Goal: Feedback & Contribution: Submit feedback/report problem

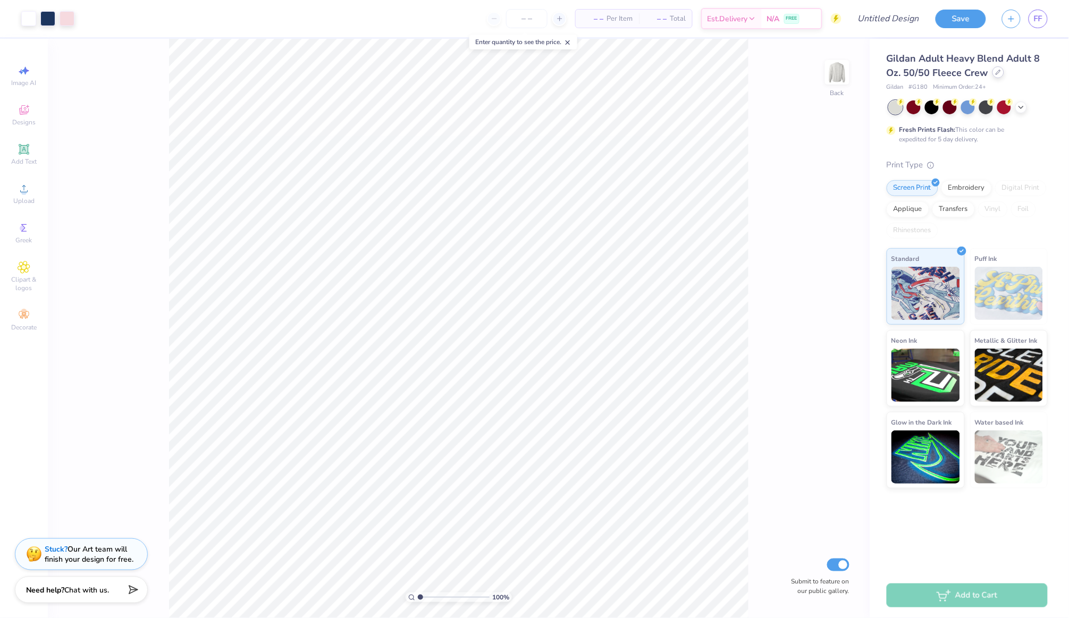
click at [996, 70] on icon at bounding box center [997, 72] width 5 height 5
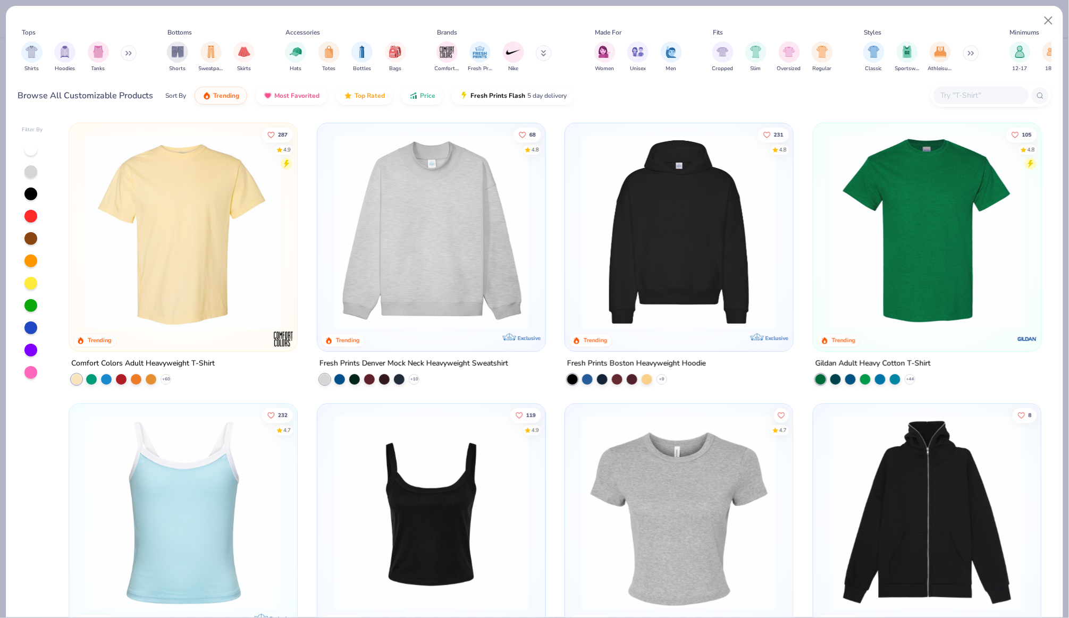
click at [444, 226] on img at bounding box center [431, 232] width 207 height 196
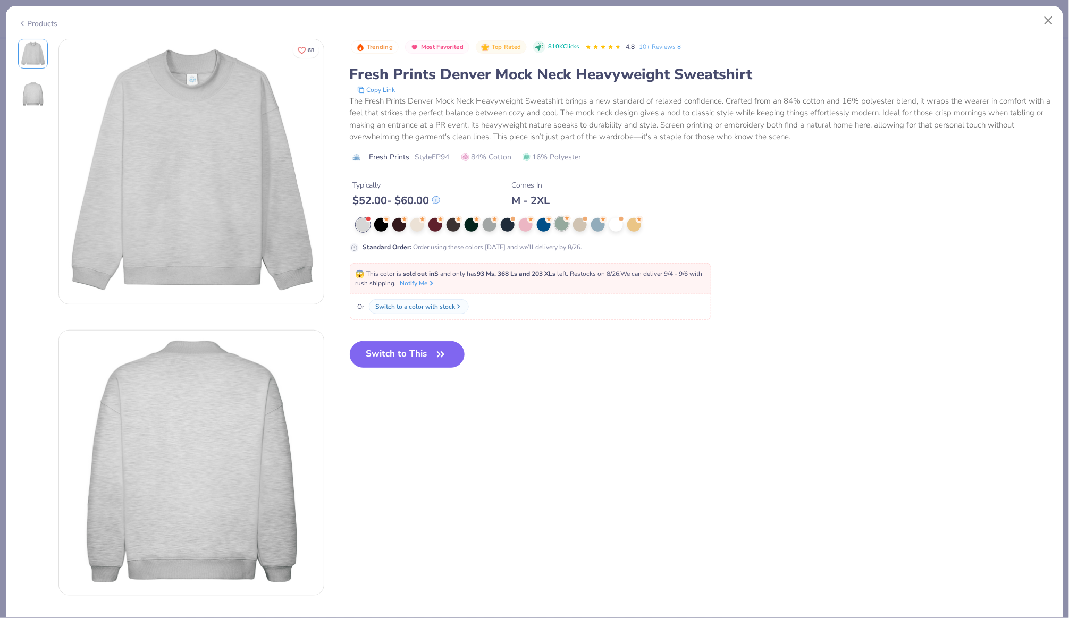
click at [564, 224] on div at bounding box center [562, 224] width 14 height 14
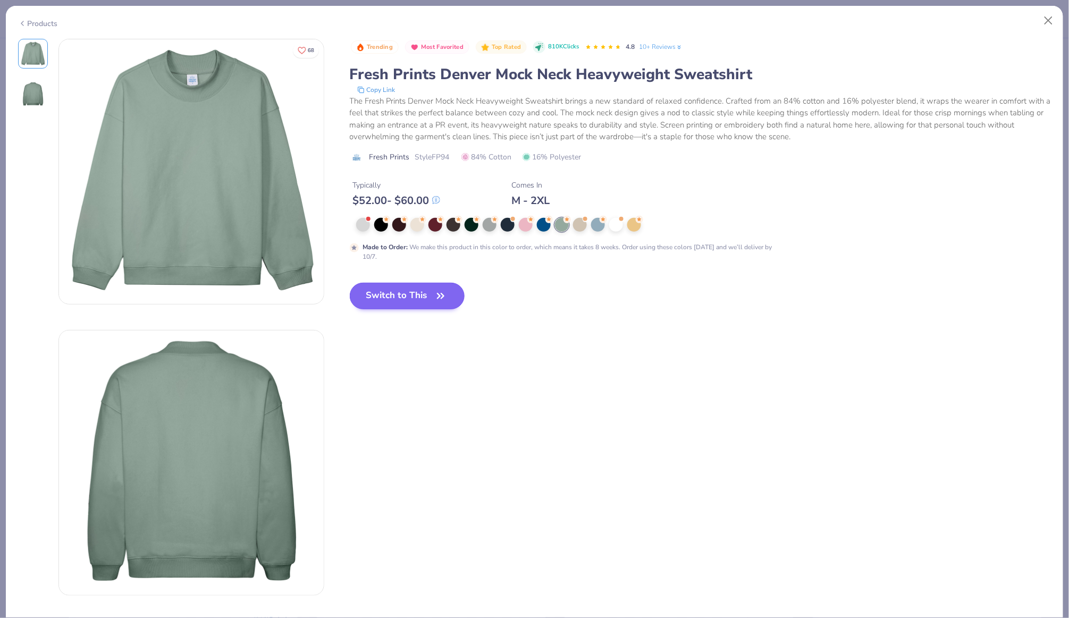
click at [446, 297] on icon "button" at bounding box center [440, 296] width 15 height 15
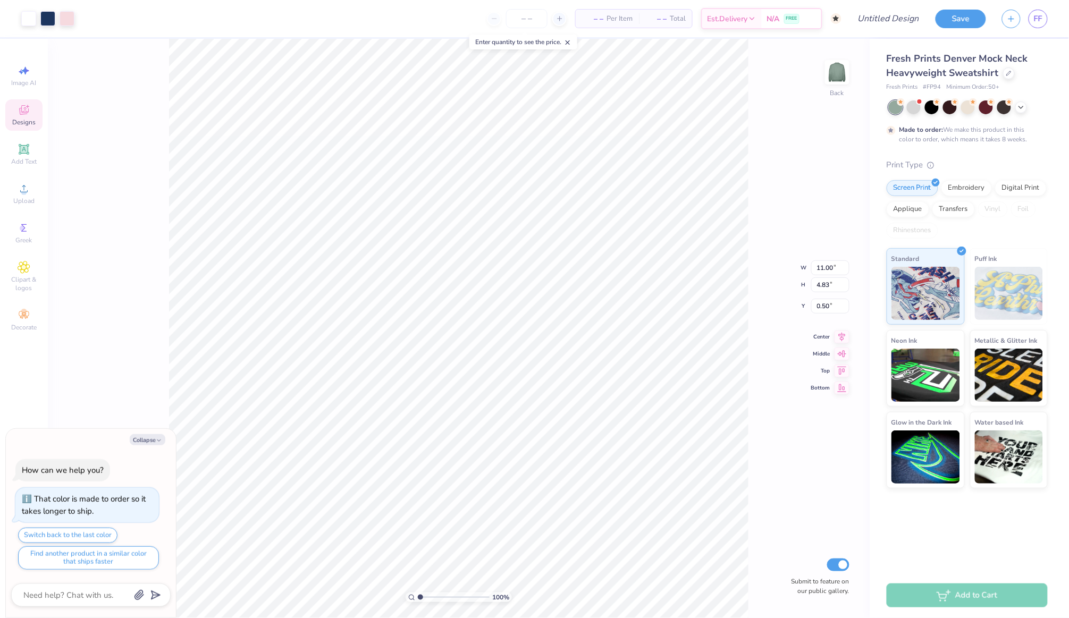
type textarea "x"
type input "1.78"
click at [974, 179] on div "Embroidery" at bounding box center [966, 187] width 50 height 16
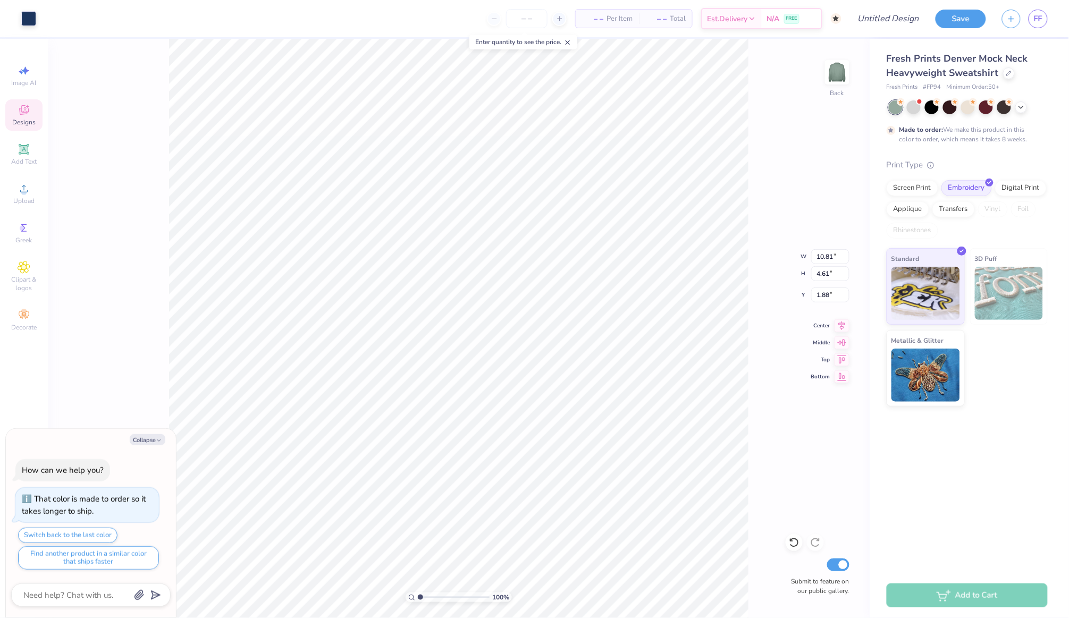
type textarea "x"
click at [80, 597] on textarea at bounding box center [76, 594] width 108 height 13
type textarea "c"
type textarea "x"
type textarea "ch"
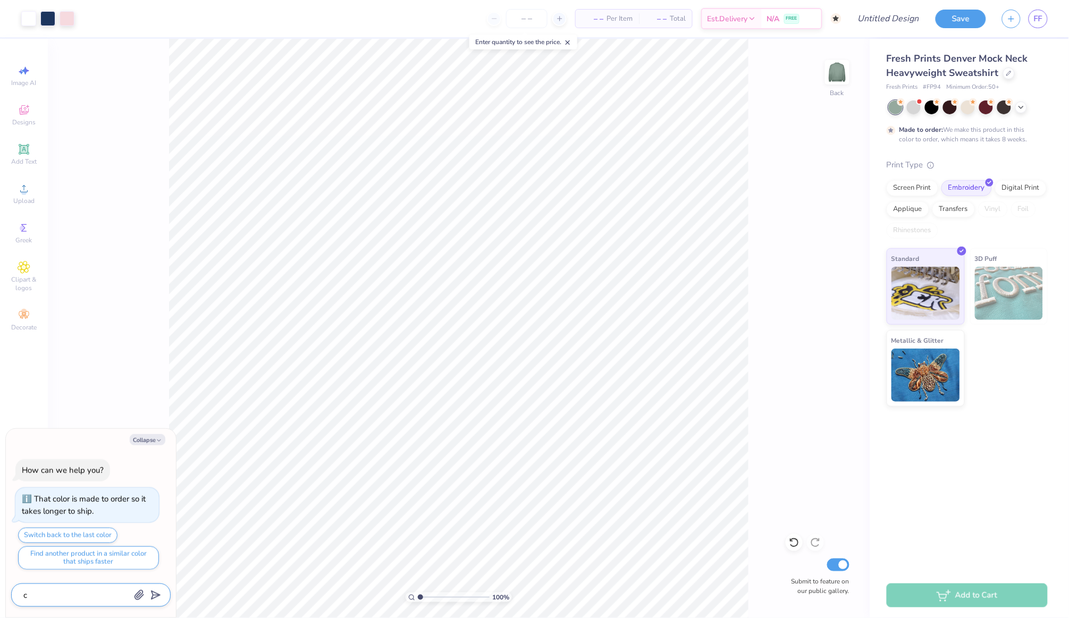
type textarea "x"
type textarea "cha"
type textarea "x"
type textarea "chan"
type textarea "x"
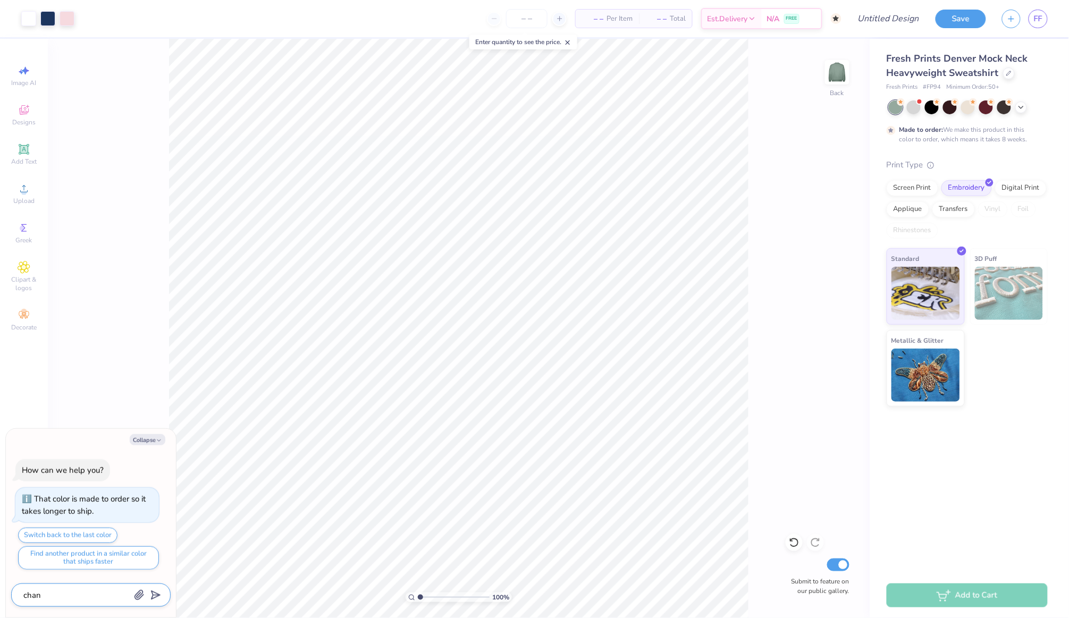
type textarea "chang"
type textarea "x"
type textarea "change"
type textarea "x"
type textarea "change"
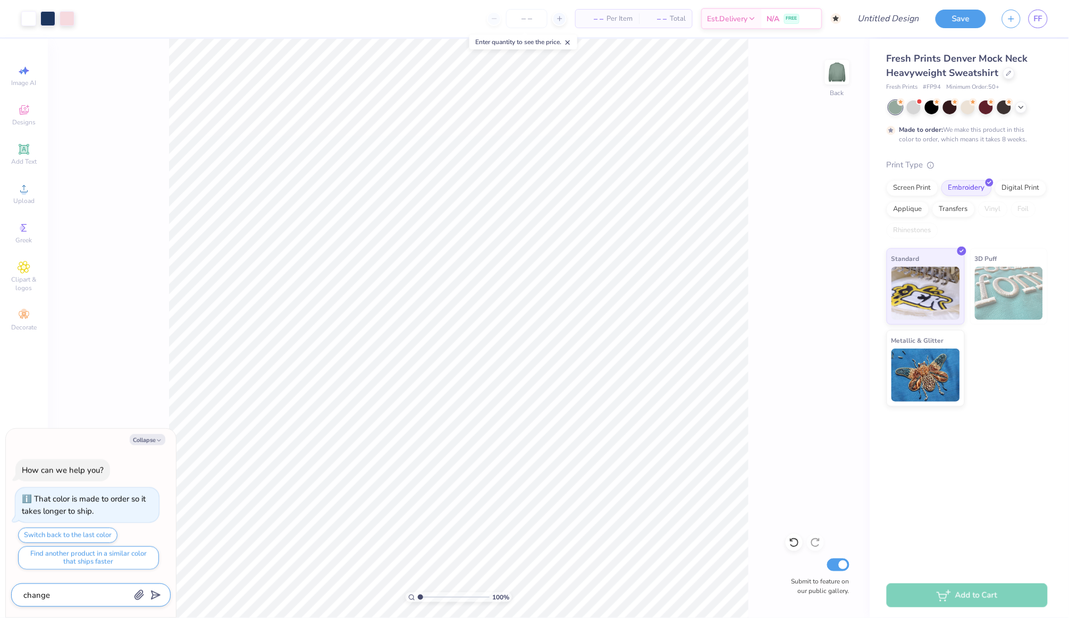
type textarea "x"
type textarea "change l"
type textarea "x"
type textarea "change le"
type textarea "x"
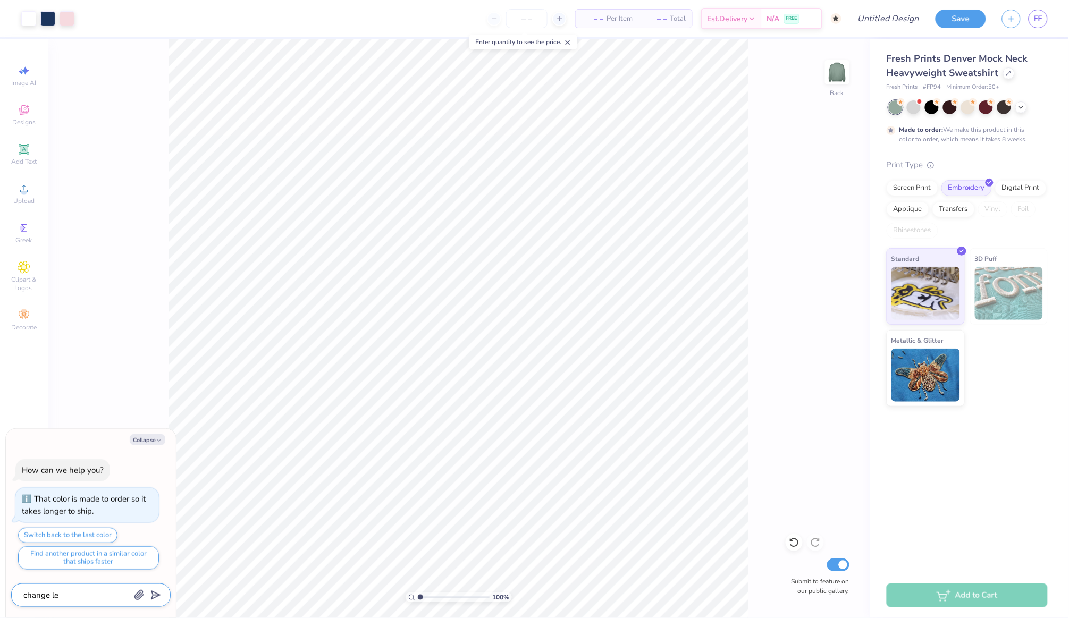
type textarea "change let"
type textarea "x"
type textarea "change lett"
type textarea "x"
type textarea "change lette"
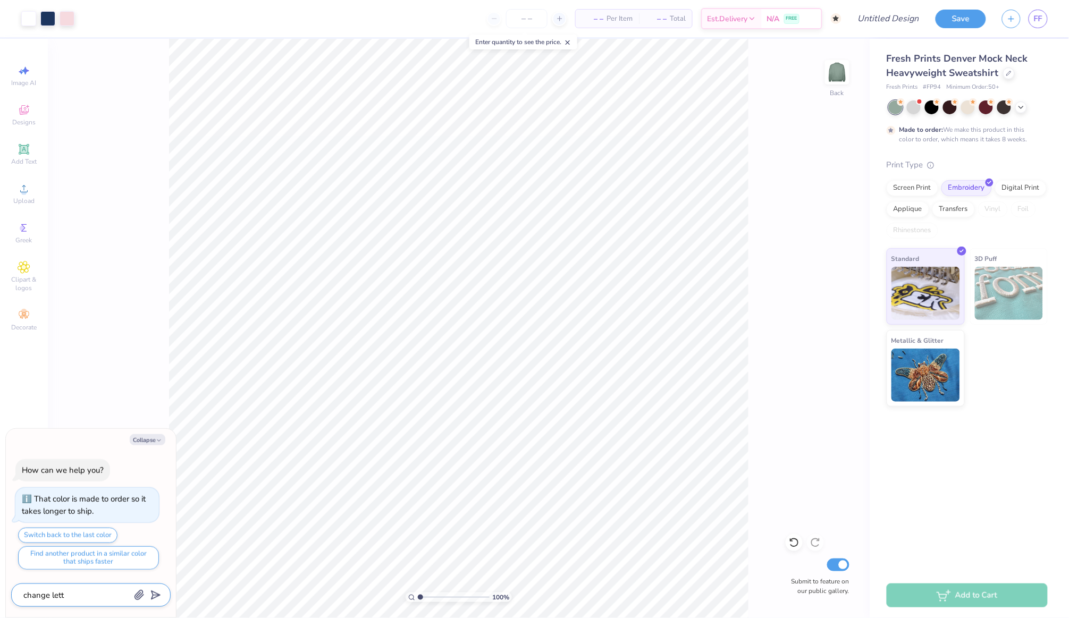
type textarea "x"
type textarea "change letter"
type textarea "x"
type textarea "change letters"
type textarea "x"
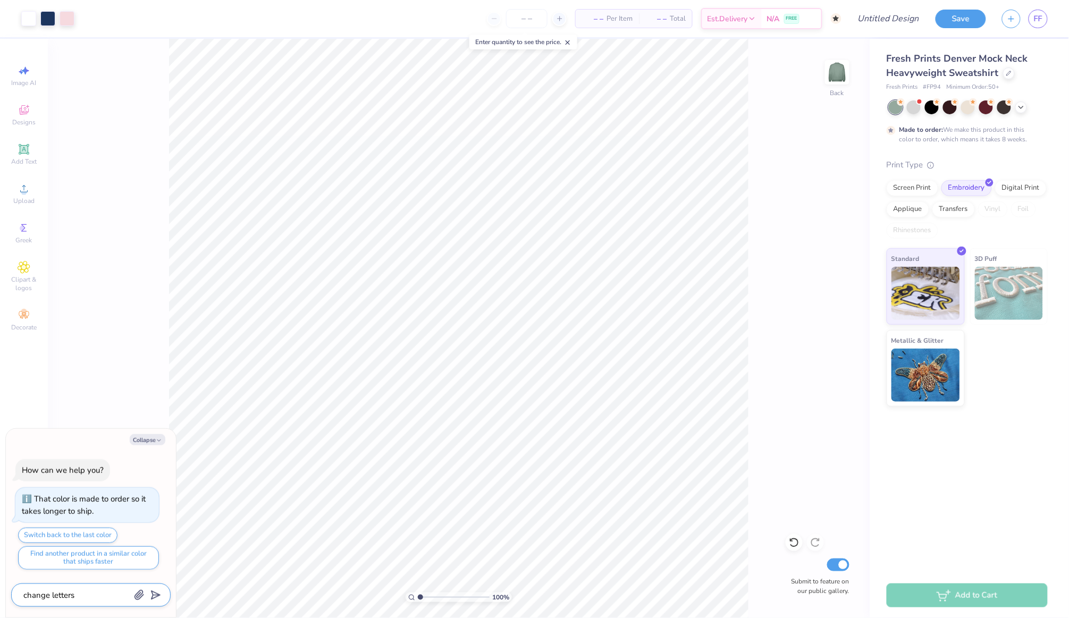
type textarea "change letters"
type textarea "x"
type textarea "change letters t"
type textarea "x"
type textarea "change letters to"
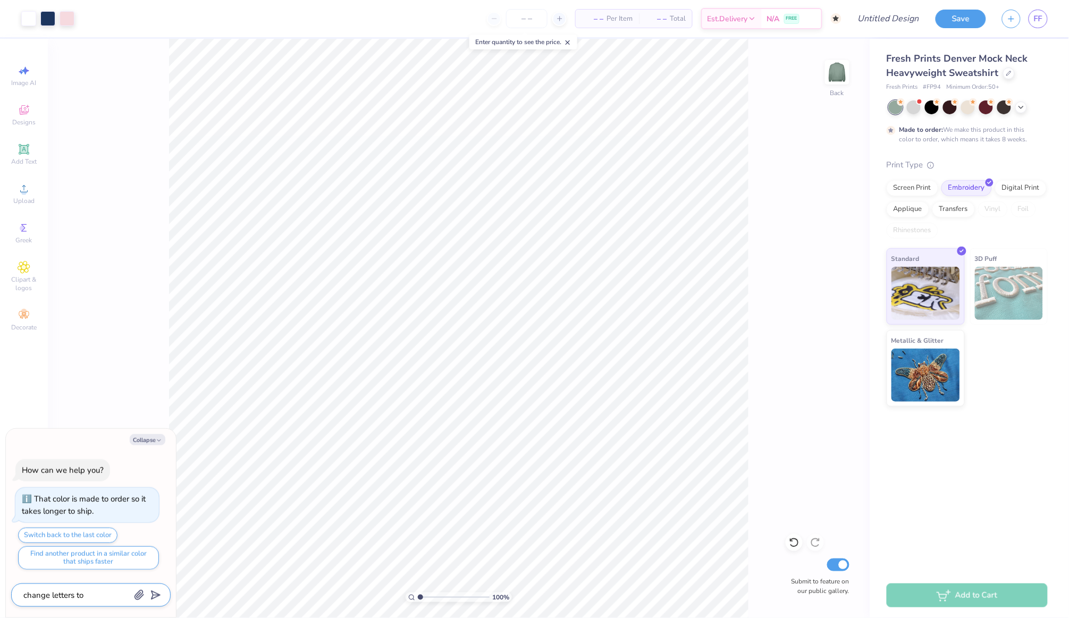
type textarea "x"
type textarea "change letters to"
type textarea "x"
type textarea "change letters to A"
type textarea "x"
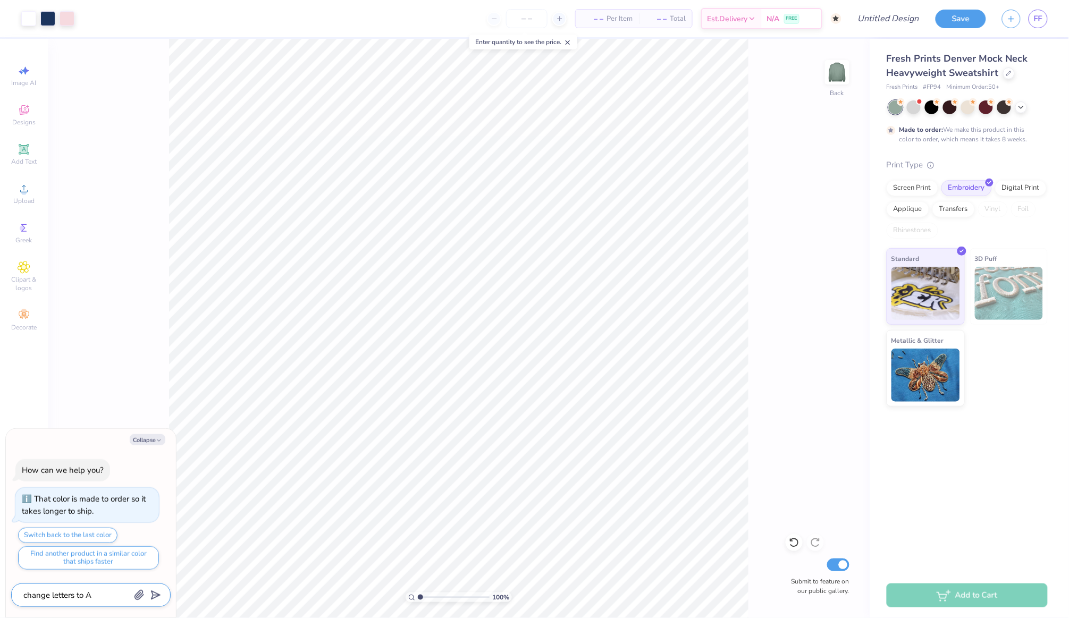
type textarea "change letters to AS"
type textarea "x"
type textarea "change letters to A"
type textarea "x"
type textarea "change letters to Aß"
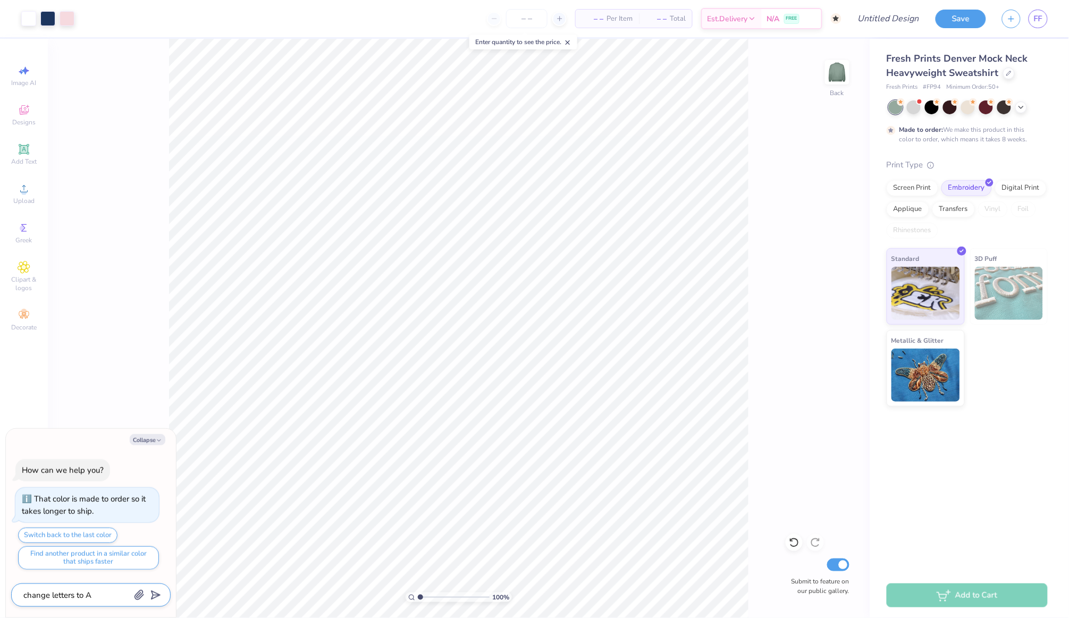
type textarea "x"
type textarea "change letters to A"
type textarea "x"
type textarea "change letters to A©"
type textarea "x"
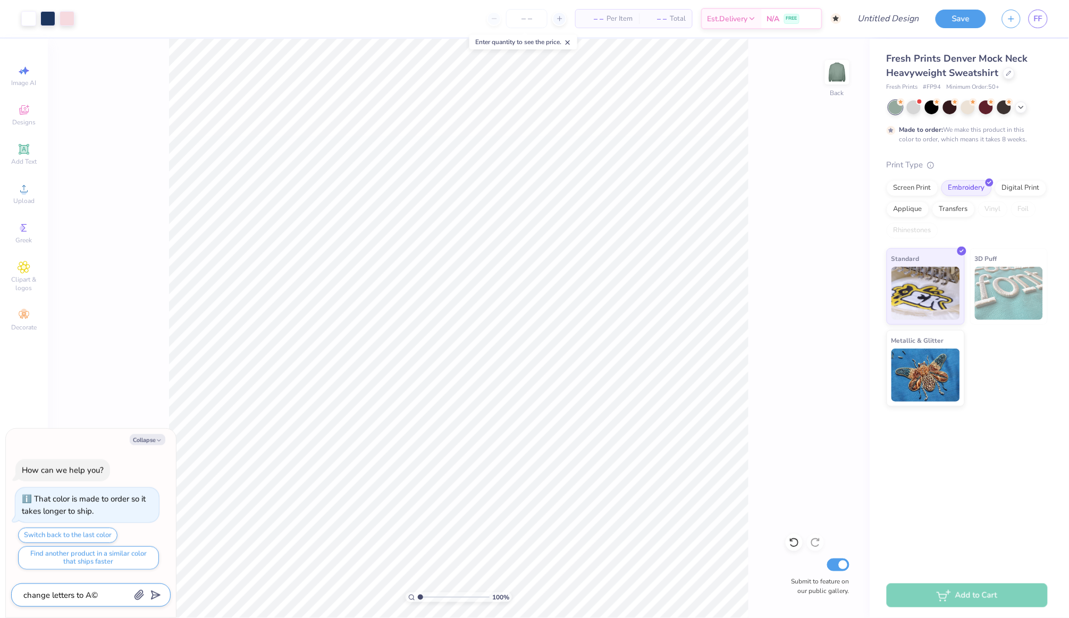
type textarea "change letters to A"
type textarea "x"
type textarea "change letters to A†"
type textarea "x"
type textarea "change letters to A"
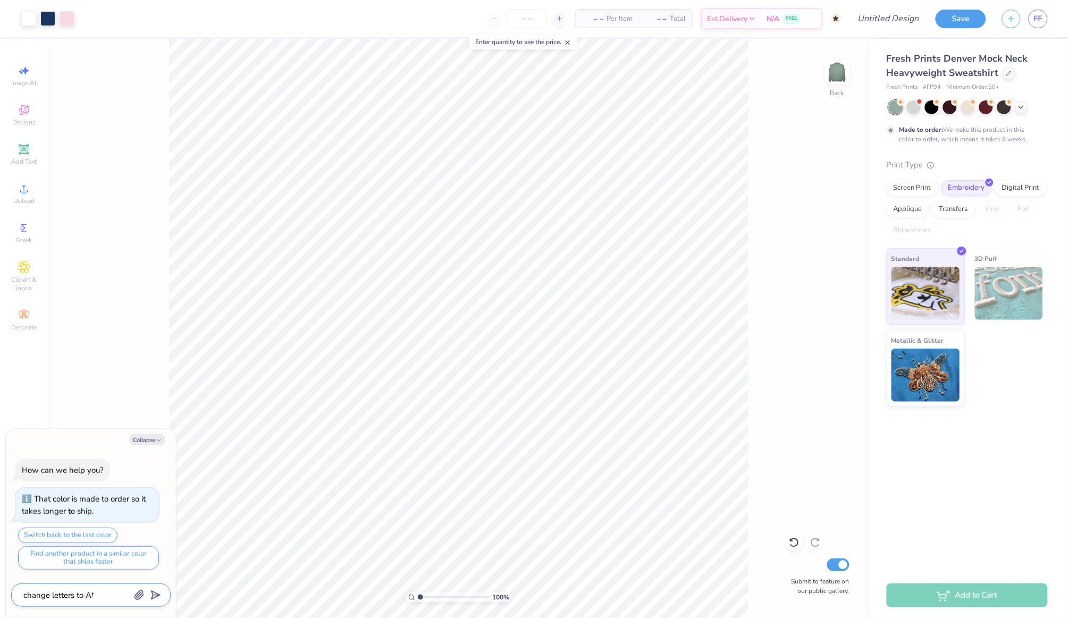
type textarea "x"
type textarea "change letters to A∂"
type textarea "x"
type textarea "change letters to A"
type textarea "x"
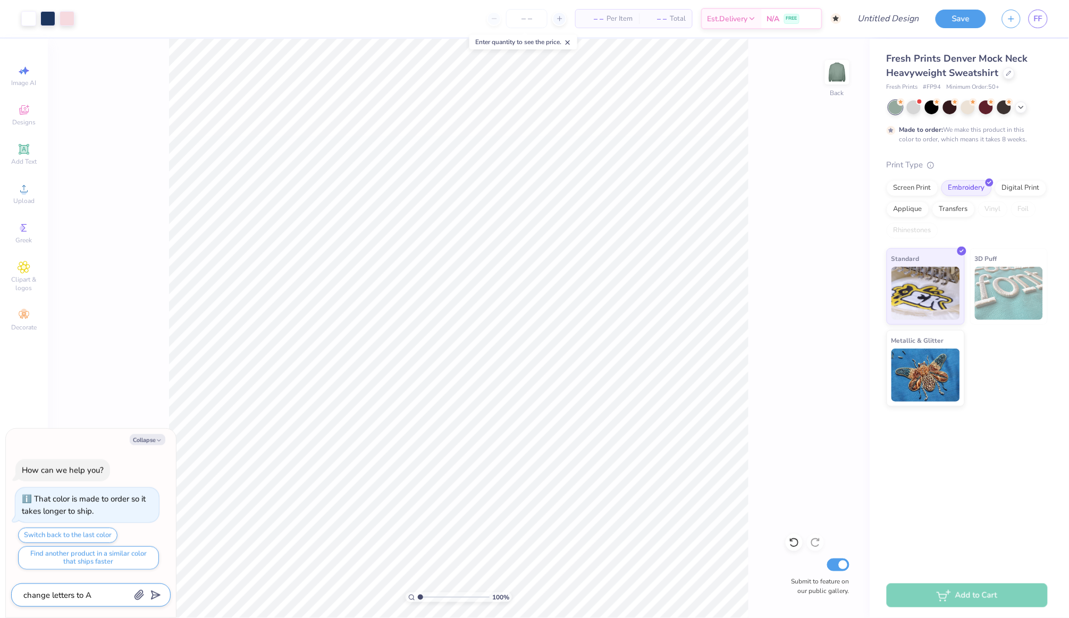
type textarea "change letters to A˙"
type textarea "x"
type textarea "change letters to A"
type textarea "x"
type textarea "change letters to A√"
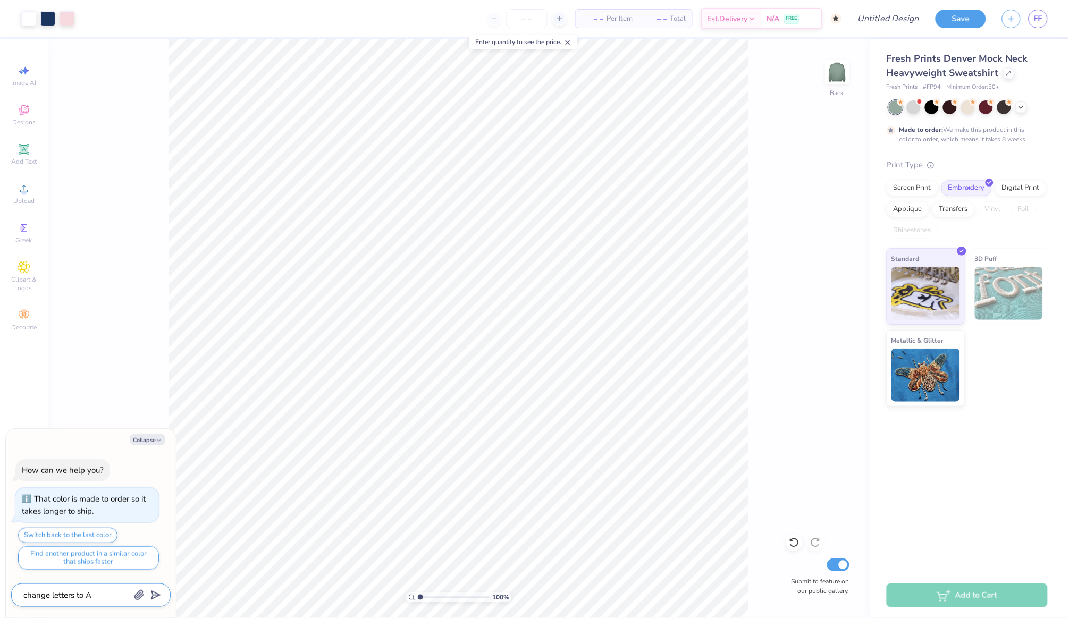
type textarea "x"
type textarea "change letters to A√\"
type textarea "x"
type textarea "change letters to A√\\"
type textarea "x"
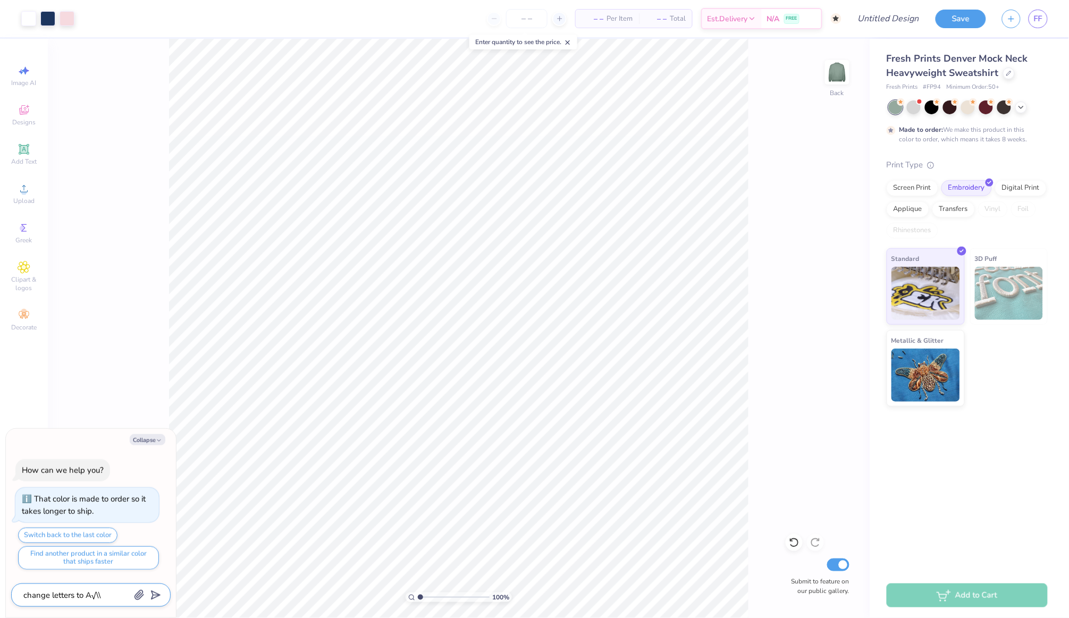
type textarea "change letters to A√\"
type textarea "x"
type textarea "change letters to A√"
type textarea "x"
type textarea "change letters to A"
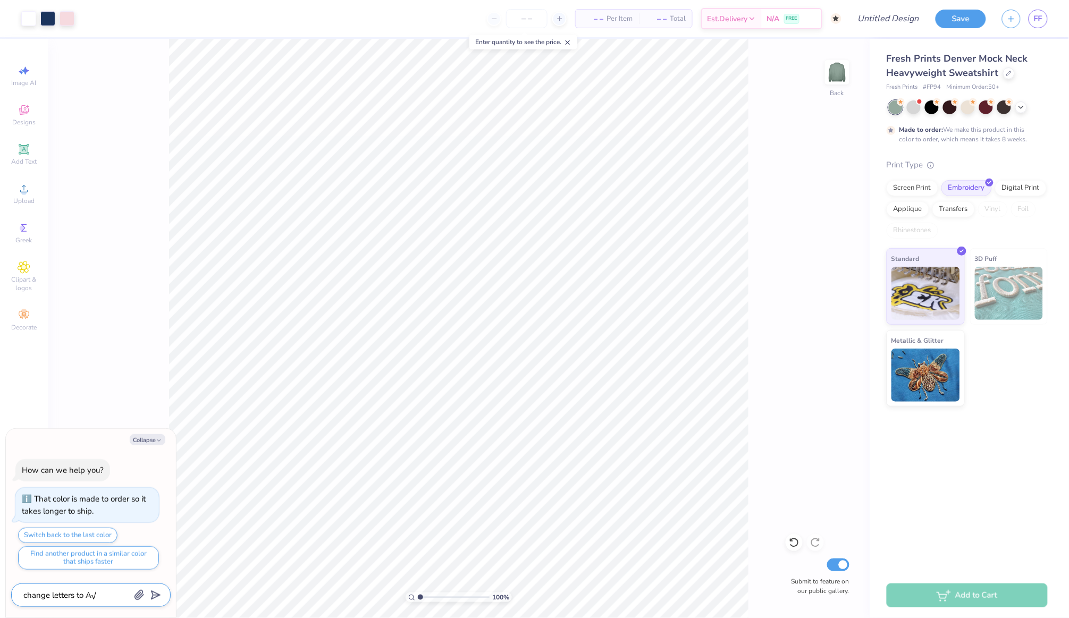
type textarea "x"
type textarea "change letters to Aç"
type textarea "x"
type textarea "change letters to A"
type textarea "x"
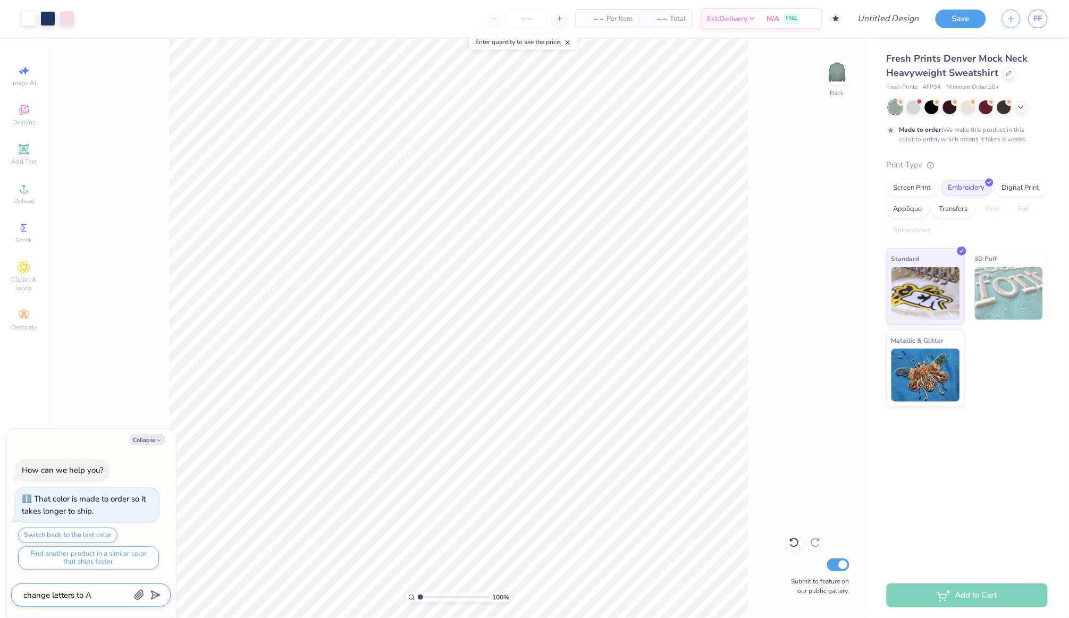
type textarea "change letters to A≈"
type textarea "x"
type textarea "change letters to A"
type textarea "x"
type textarea "change letters to AΩ"
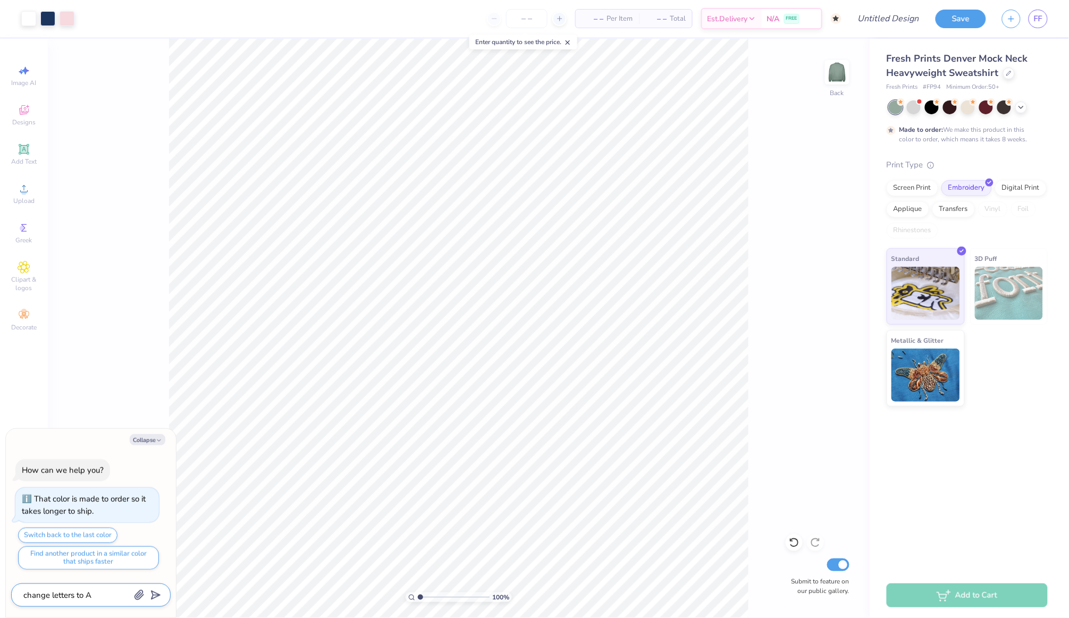
type textarea "x"
type textarea "change letters to A"
type textarea "x"
type textarea "change letters to Aå"
type textarea "x"
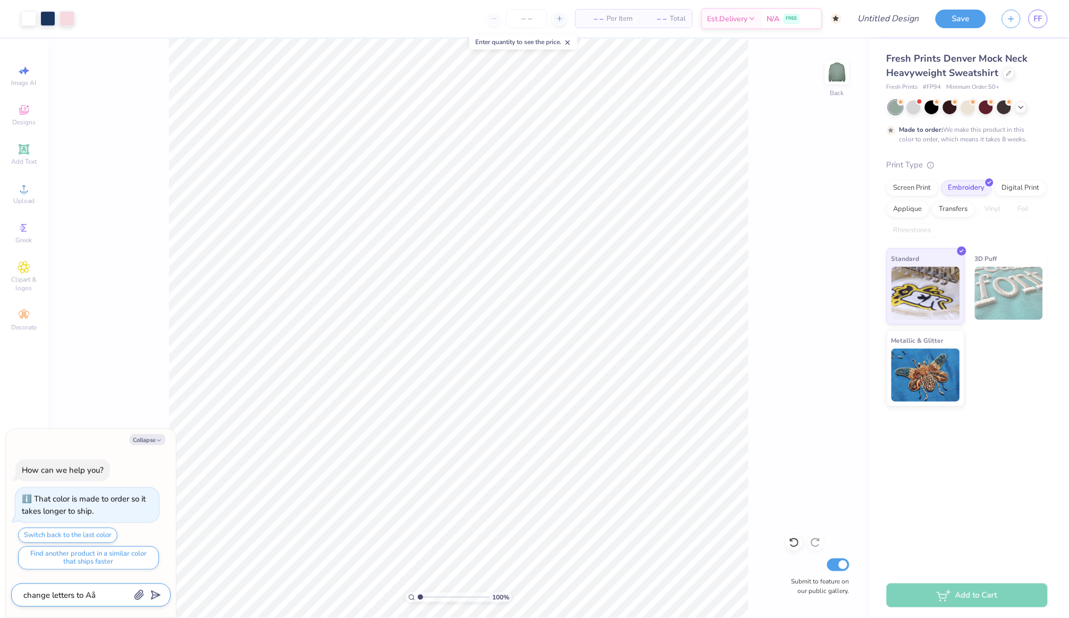
type textarea "change letters to A"
type textarea "x"
type textarea "change letters to Aß"
type textarea "x"
type textarea "change letters to Aß="
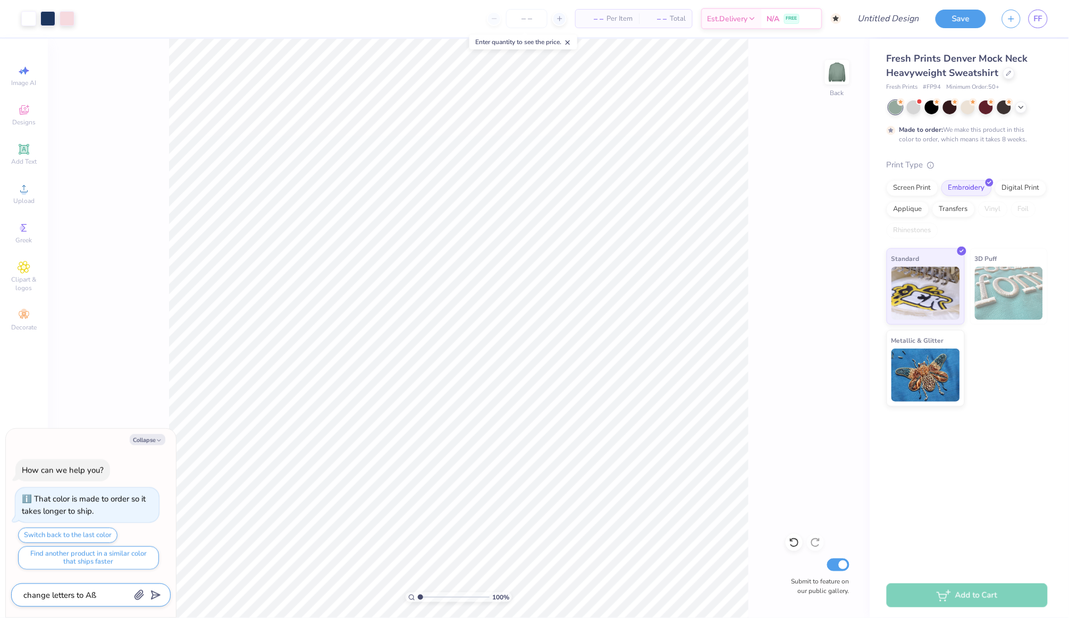
type textarea "x"
type textarea "change letters to Aß"
type textarea "x"
type textarea "change letters to A"
type textarea "x"
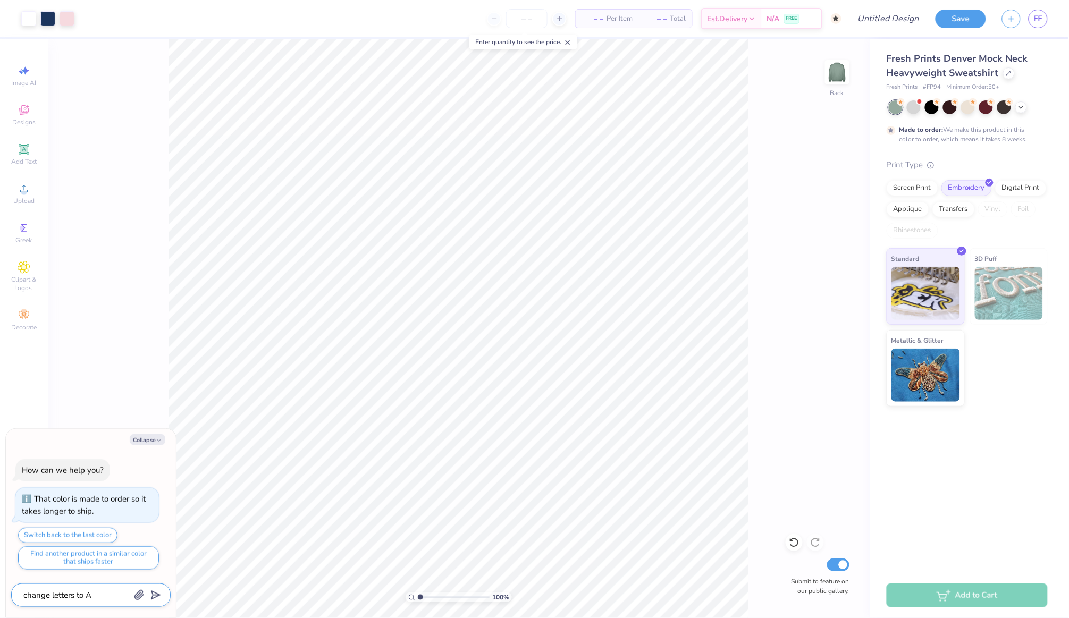
type textarea "change letters to"
type textarea "x"
type textarea "change letters to a"
type textarea "x"
type textarea "change letters to a]"
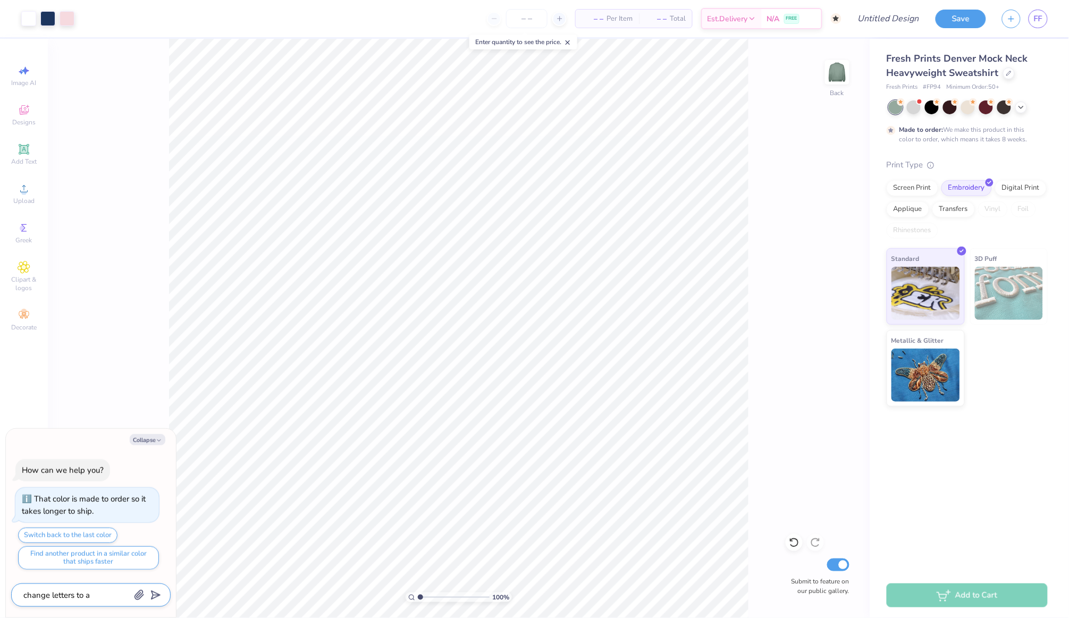
type textarea "x"
type textarea "change letters to a]="
type textarea "x"
type textarea "change letters to a]"
type textarea "x"
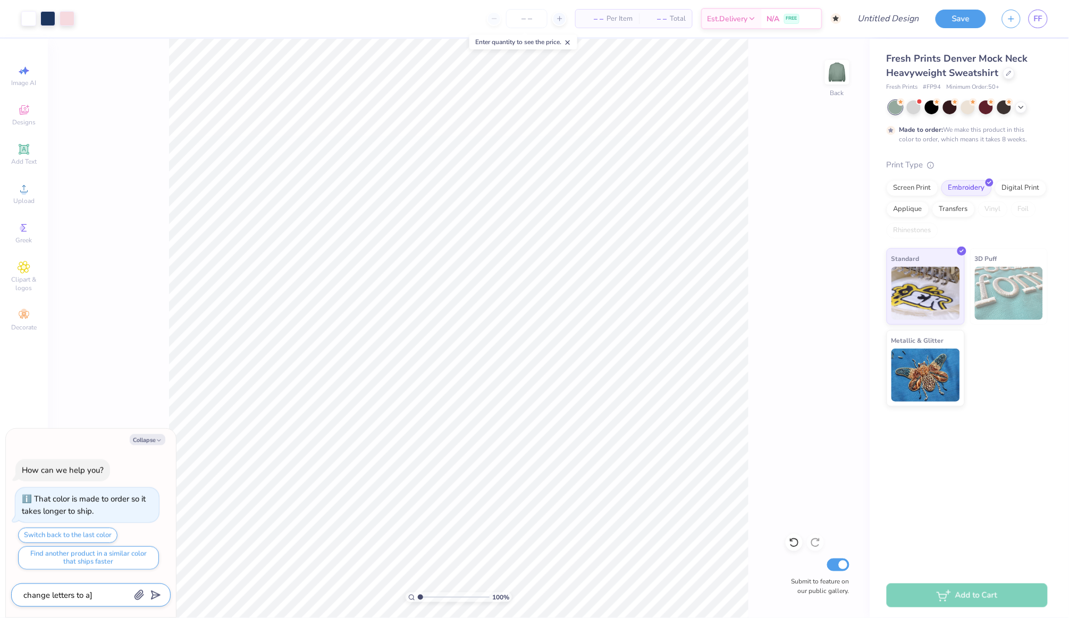
type textarea "change letters to a"
type textarea "x"
type textarea "change letters to"
type textarea "x"
type textarea "change letters to A"
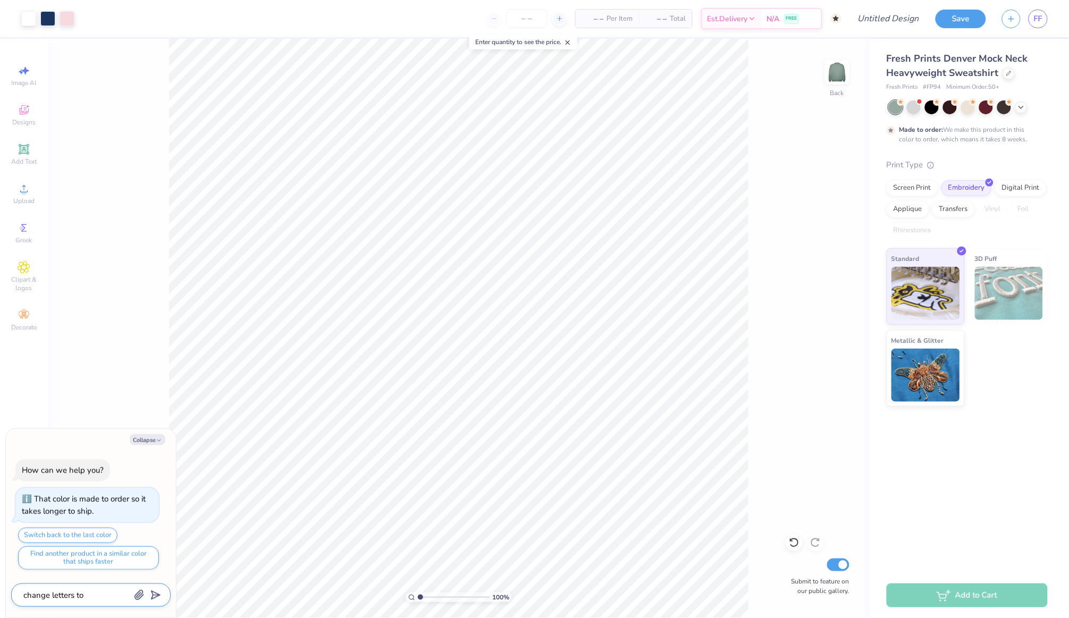
type textarea "x"
type textarea "change letters to A´"
type textarea "x"
type textarea "change letters to A"
type textarea "x"
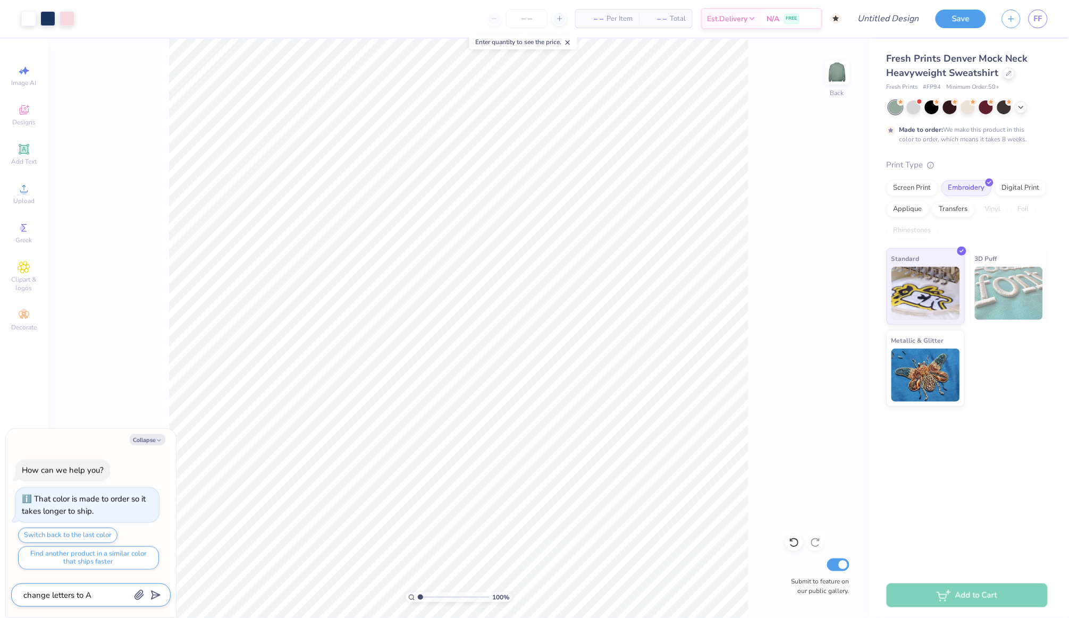
paste textarea "Σ"
type textarea "change letters to AΣ"
type textarea "x"
type textarea "change letters to AΣA"
type textarea "x"
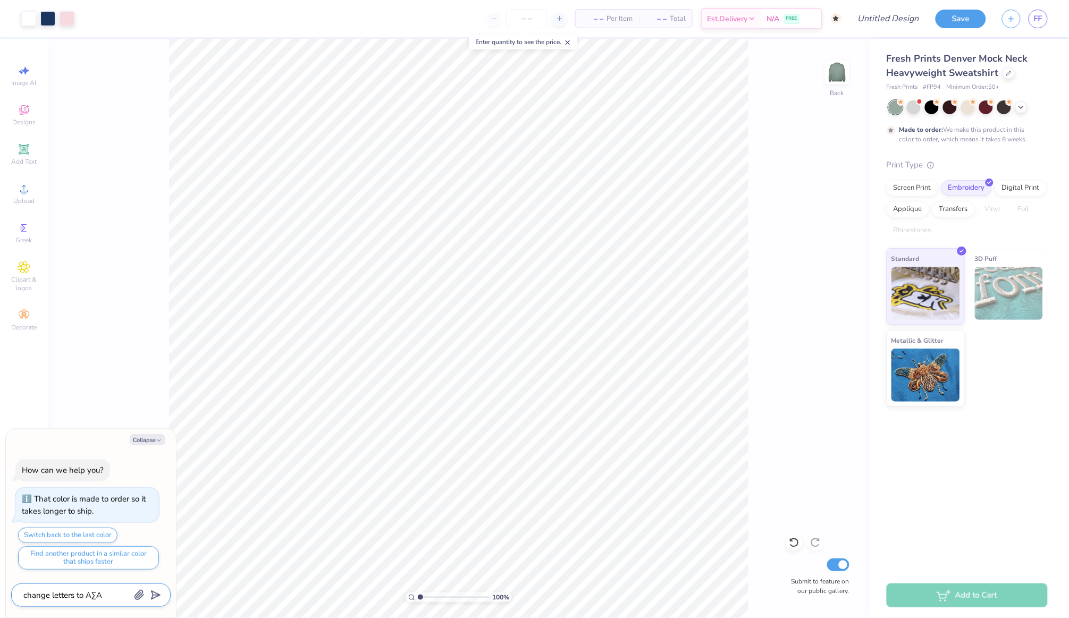
type textarea "change letters to AΣA"
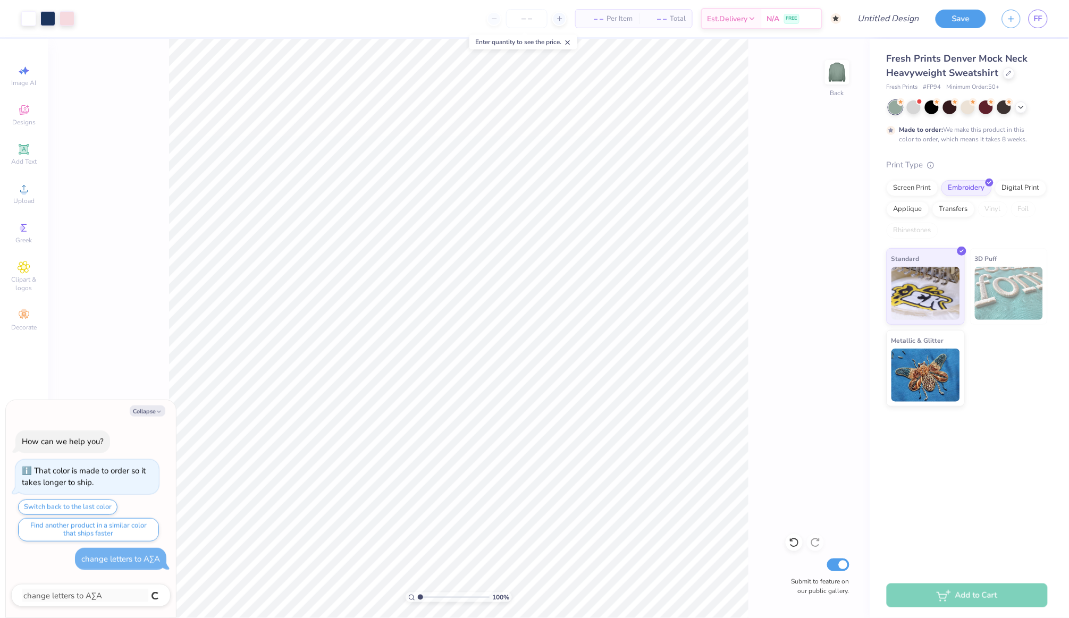
type textarea "x"
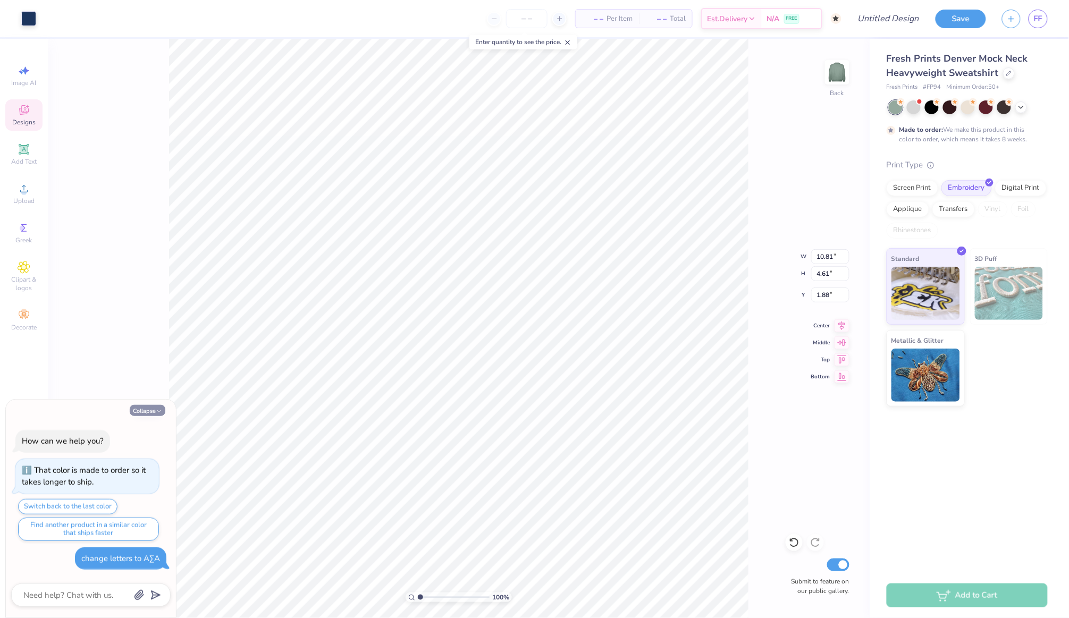
click at [155, 412] on button "Collapse" at bounding box center [148, 410] width 36 height 11
type textarea "x"
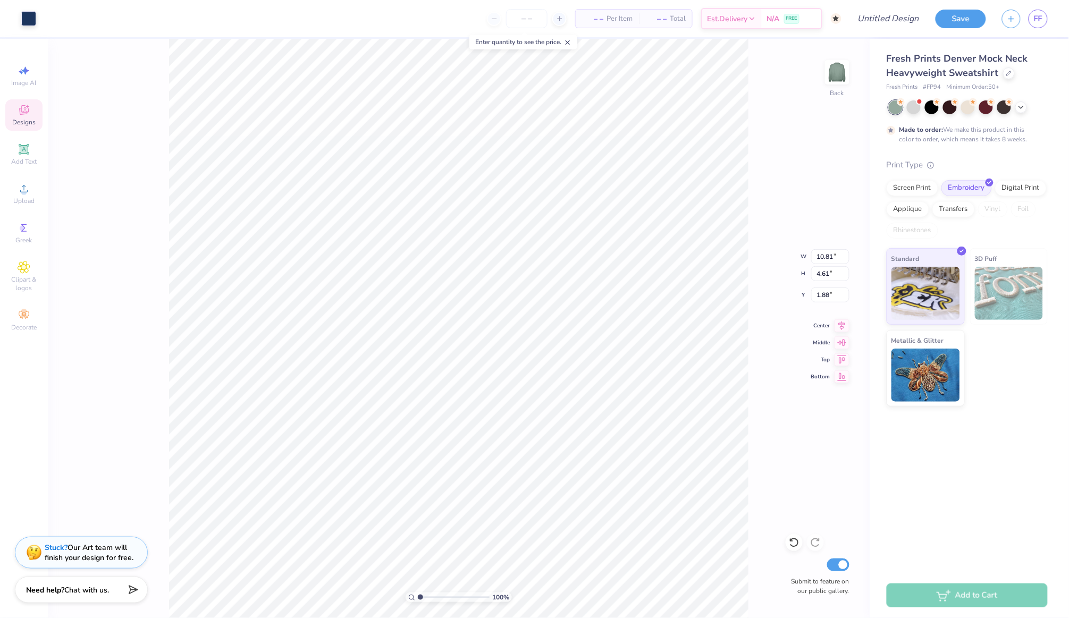
click at [98, 551] on div "Stuck? Our Art team will finish your design for free." at bounding box center [89, 553] width 89 height 20
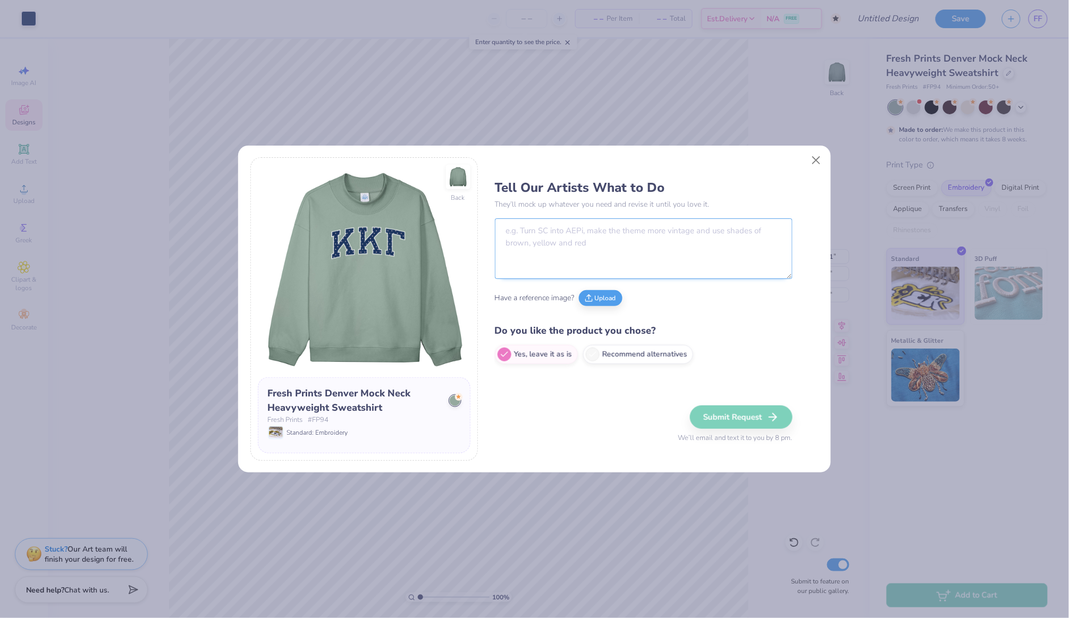
click at [555, 239] on textarea at bounding box center [644, 248] width 298 height 61
paste textarea "Σ"
type textarea "can we just change the letters to AΣ"
type textarea "x"
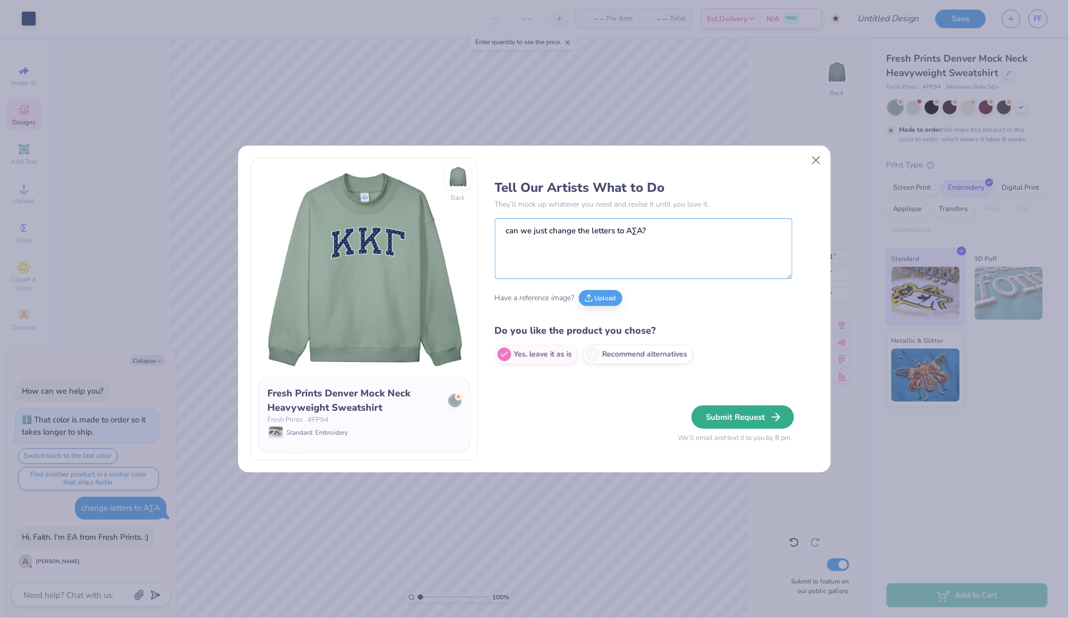
type textarea "can we just change the letters to AΣA?"
click at [746, 419] on button "Submit Request" at bounding box center [742, 416] width 103 height 23
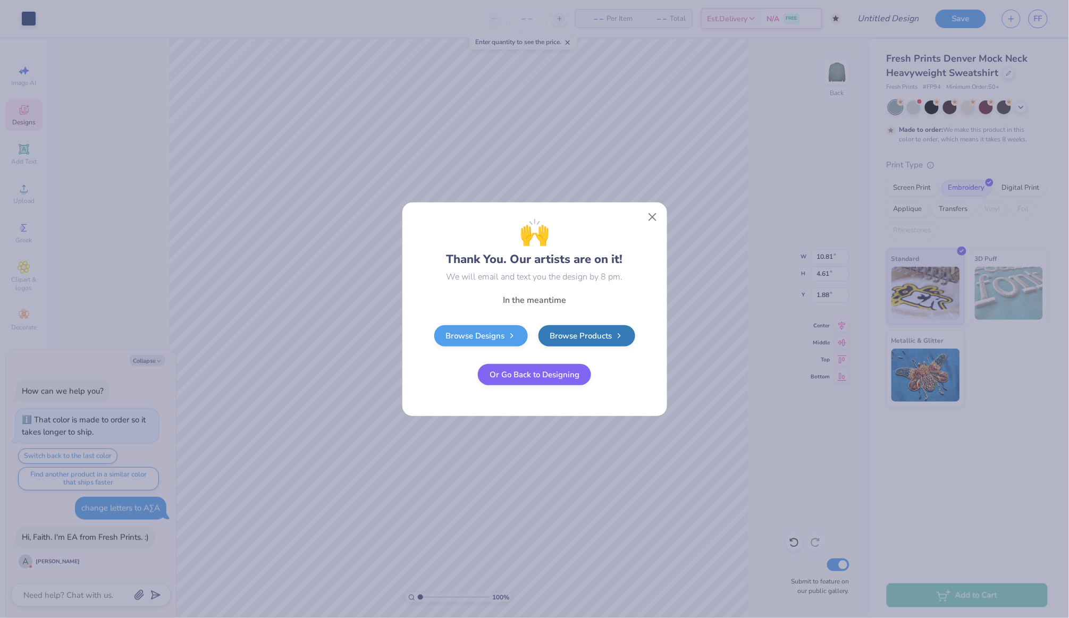
type textarea "x"
click at [556, 374] on button "Or Go Back to Designing" at bounding box center [534, 372] width 113 height 21
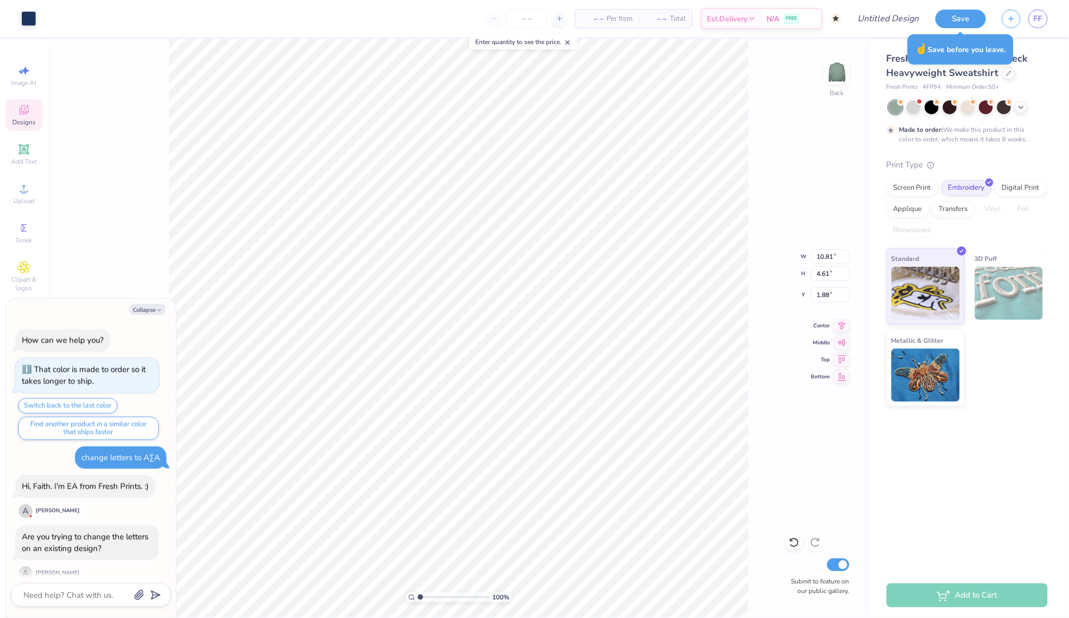
scroll to position [9, 0]
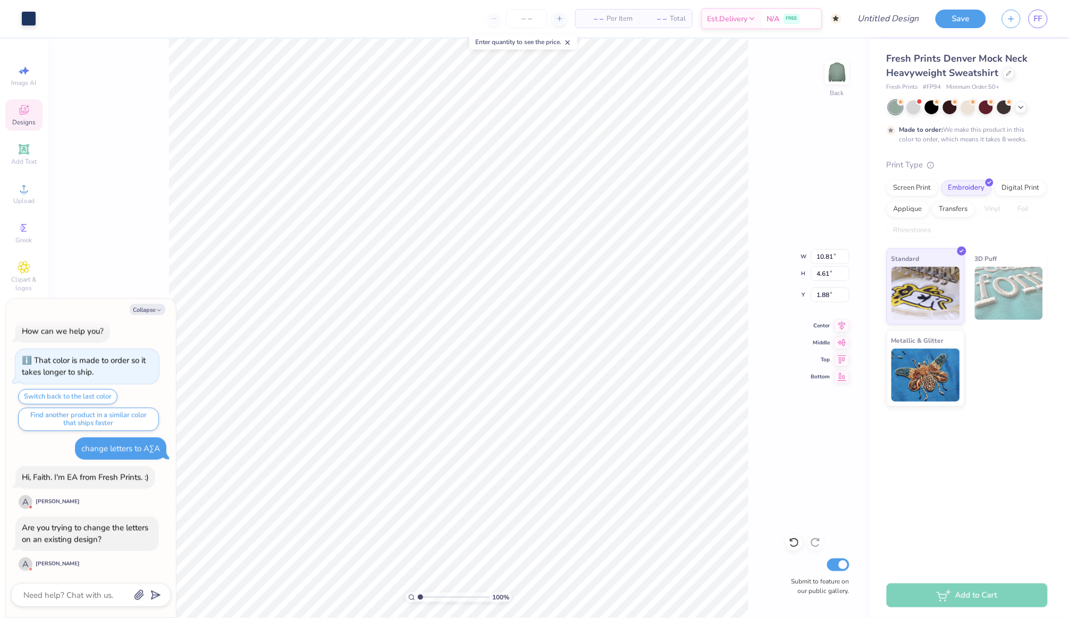
type textarea "x"
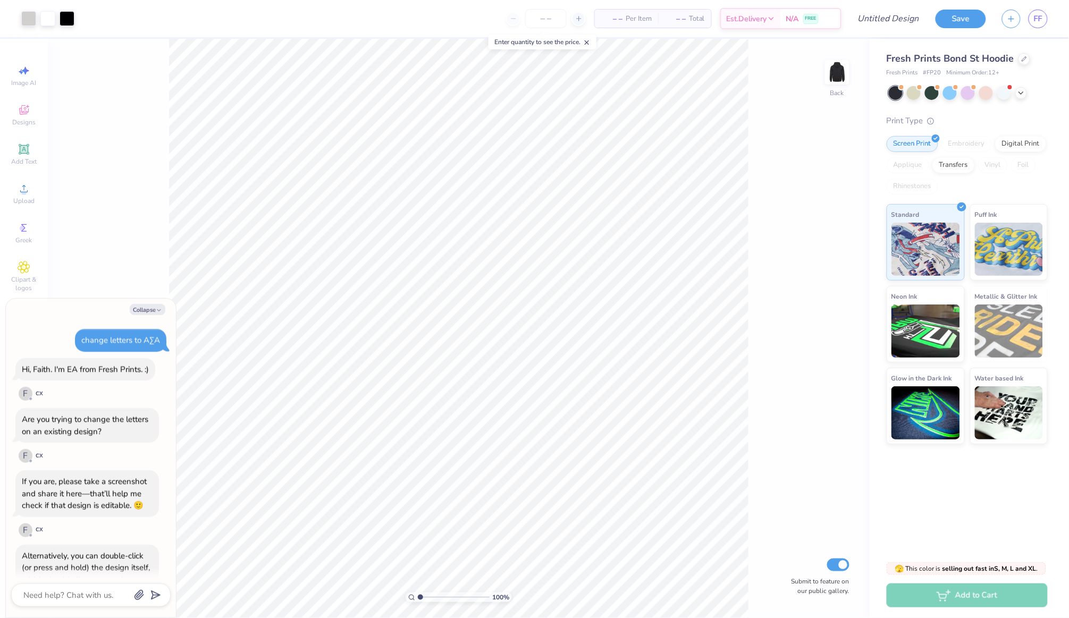
scroll to position [232, 0]
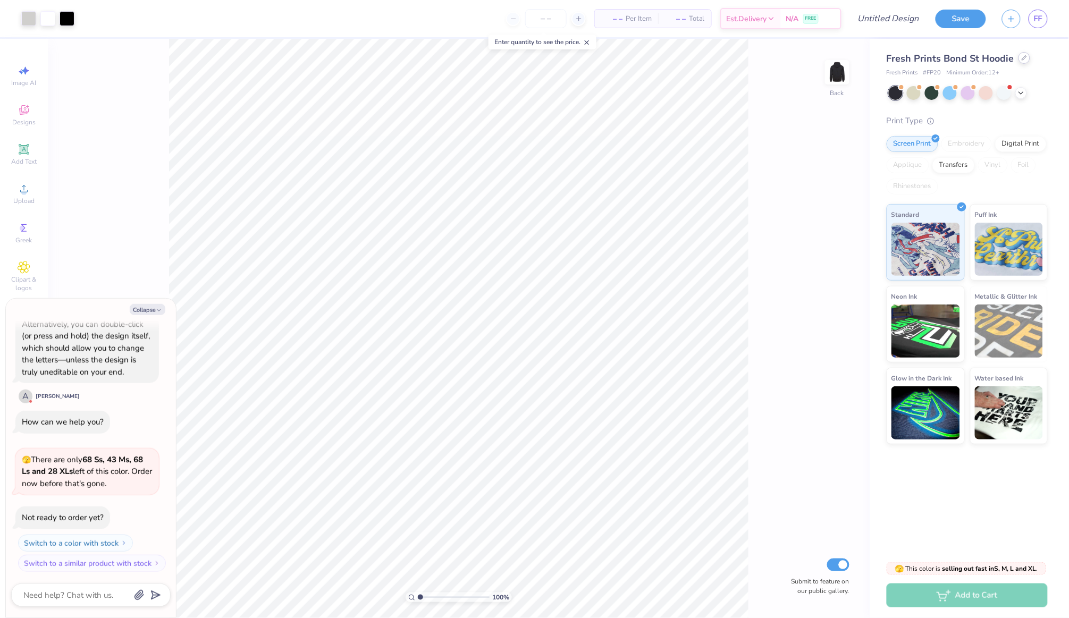
click at [1022, 61] on div at bounding box center [1024, 58] width 12 height 12
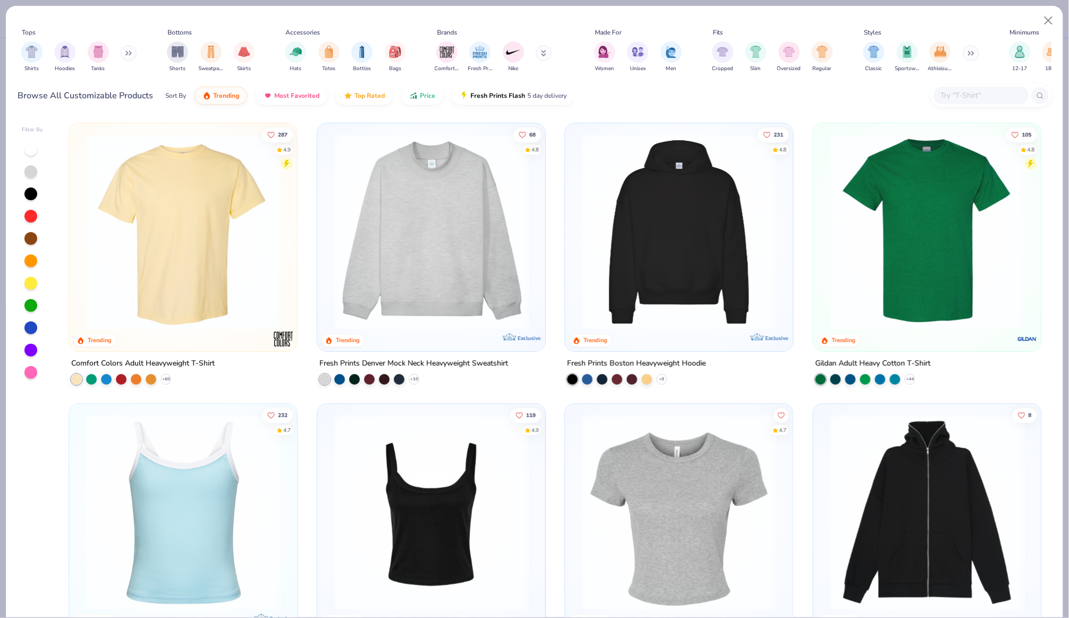
click at [203, 239] on img at bounding box center [183, 232] width 207 height 196
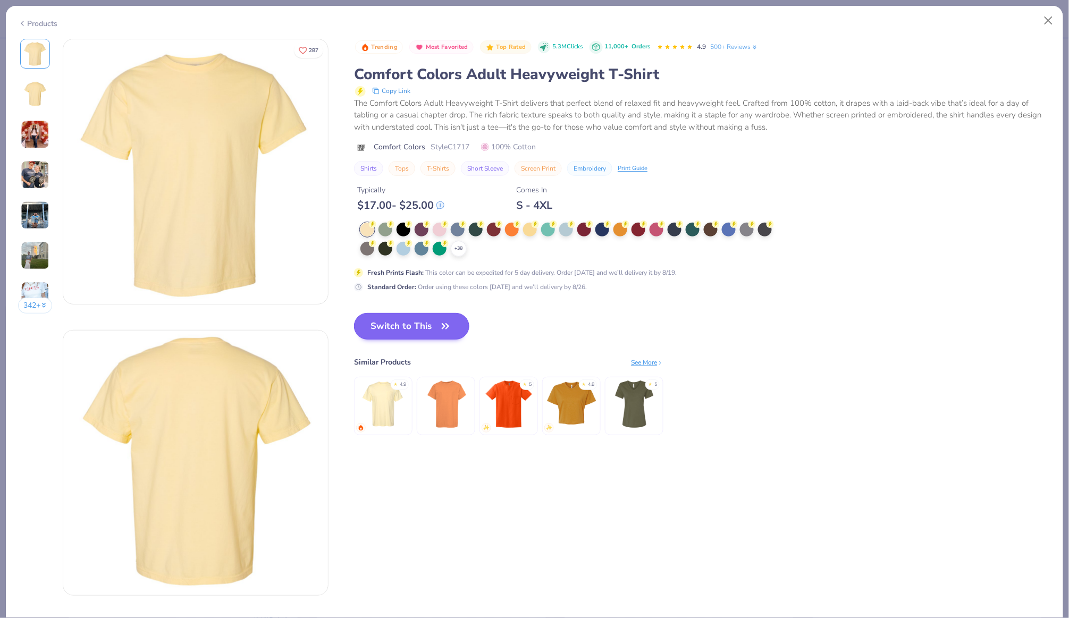
click at [422, 315] on button "Switch to This" at bounding box center [411, 326] width 115 height 27
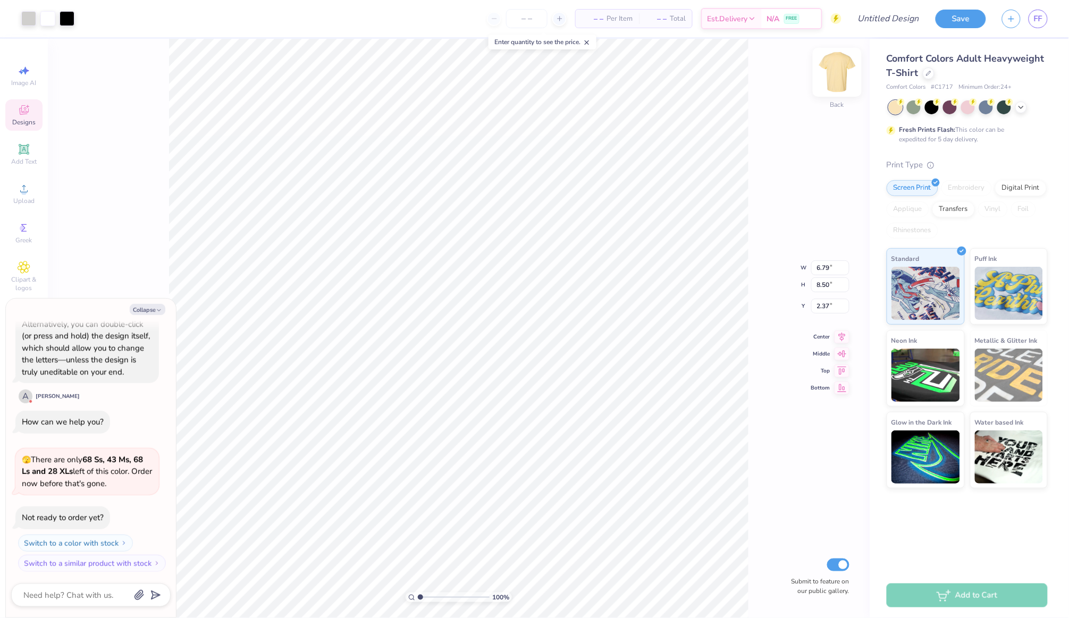
click at [849, 78] on img at bounding box center [837, 72] width 43 height 43
type textarea "x"
type input "9.13"
type input "11.43"
type input "1.96"
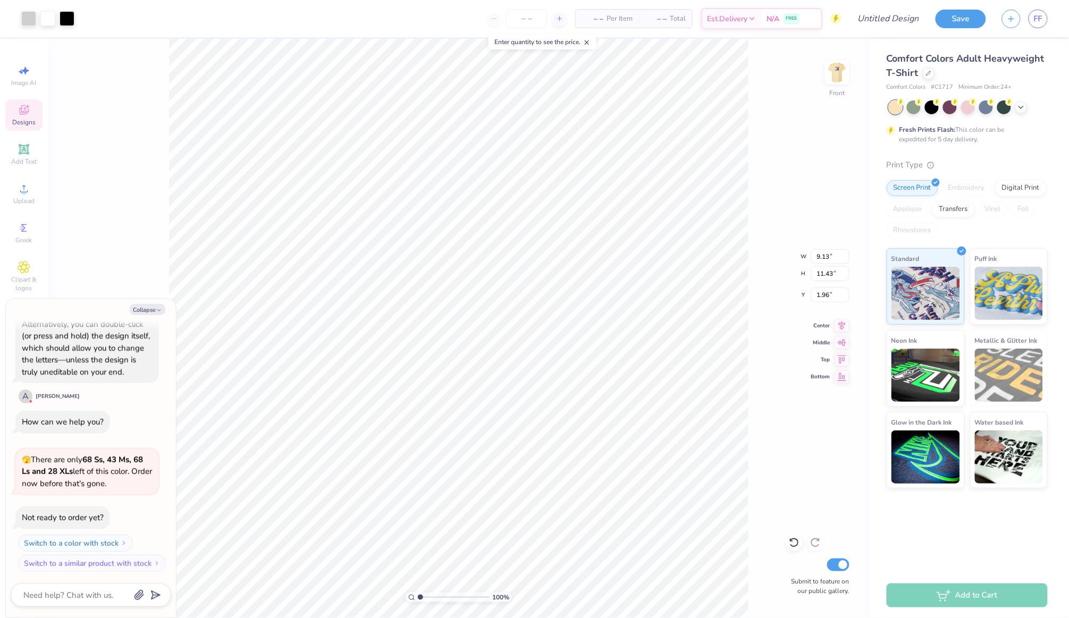
type textarea "x"
type input "11.21"
type input "14.03"
type textarea "x"
type input "3.50"
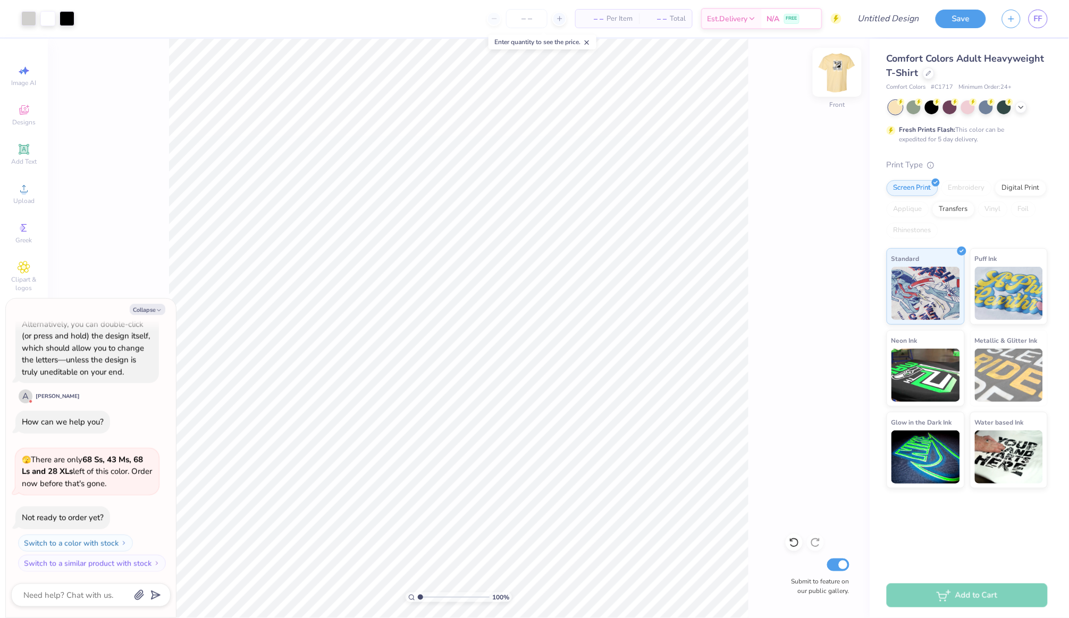
click at [841, 77] on img at bounding box center [837, 72] width 43 height 43
click at [837, 69] on img at bounding box center [837, 72] width 43 height 43
click at [833, 77] on img at bounding box center [837, 72] width 43 height 43
type textarea "x"
type input "2.34"
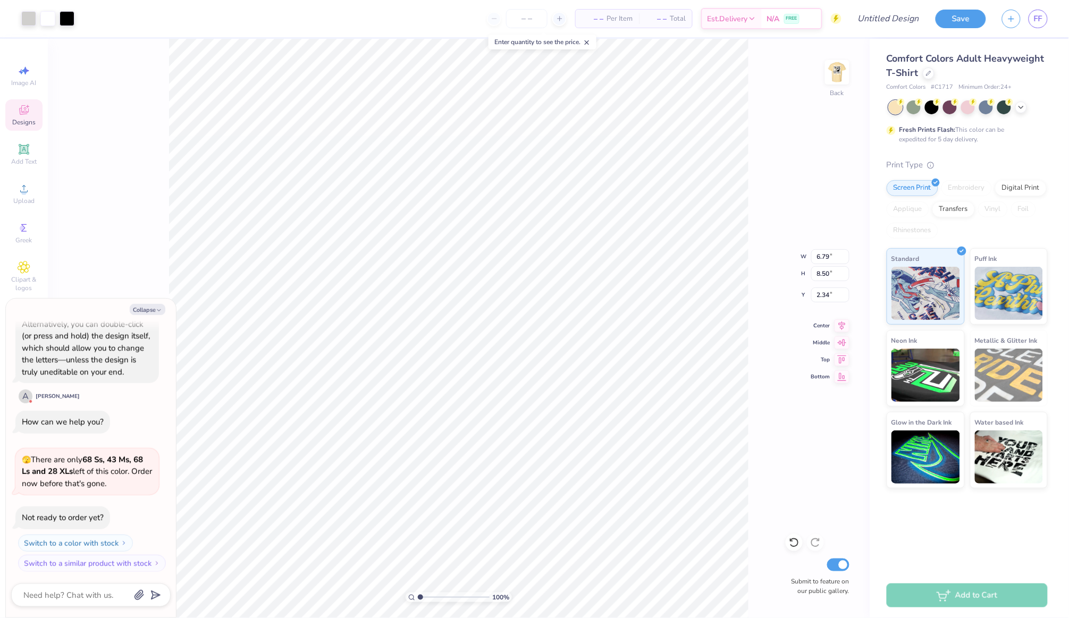
type textarea "x"
type input "2.83"
type input "3.54"
type textarea "x"
type input "4.41"
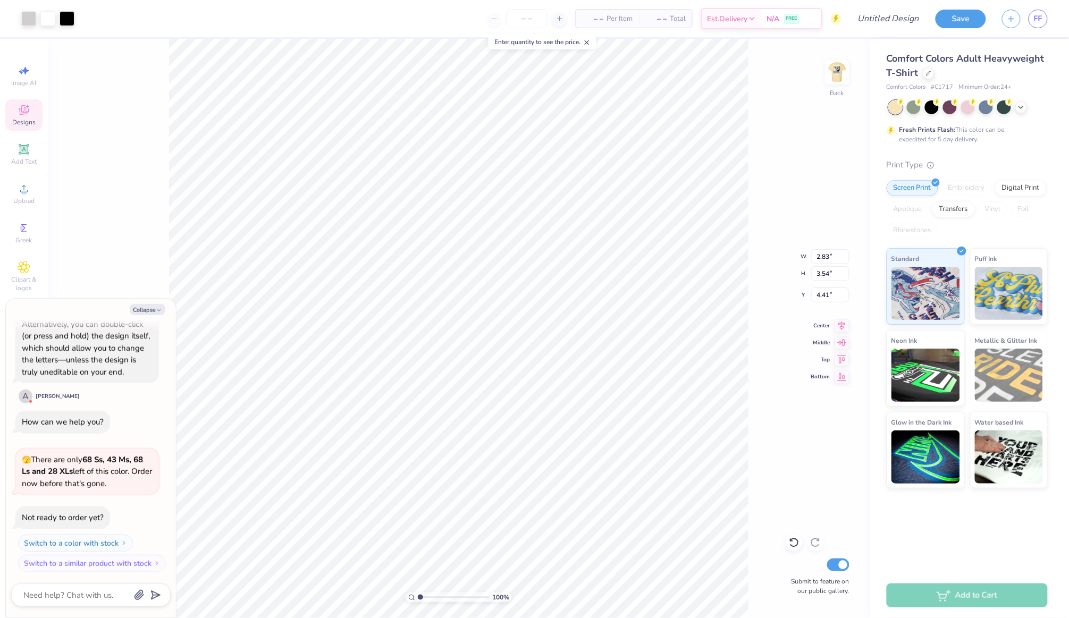
type textarea "x"
